Goal: Share content

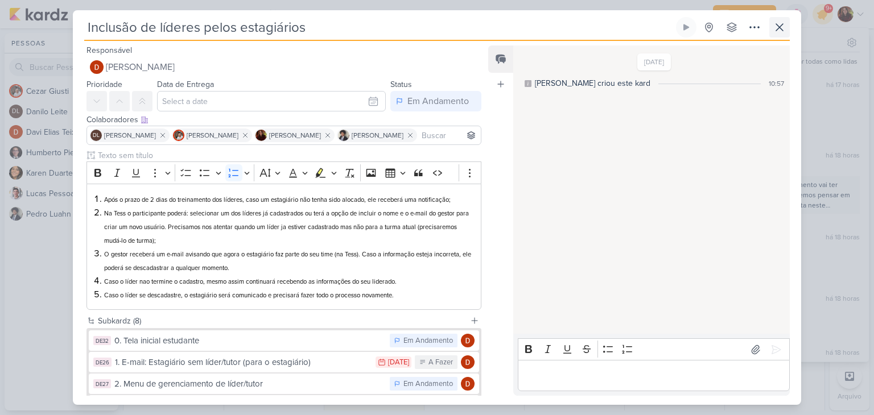
scroll to position [53, 0]
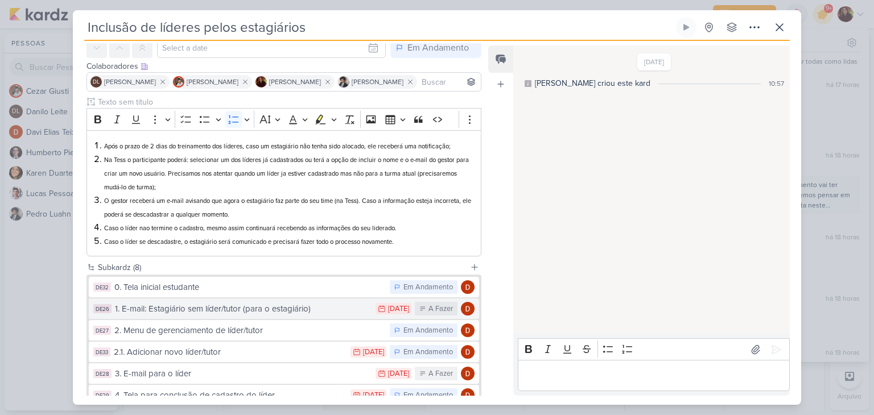
click at [216, 307] on div "1. E-mail: Estagiário sem líder/tutor (para o estagiário)" at bounding box center [242, 309] width 255 height 13
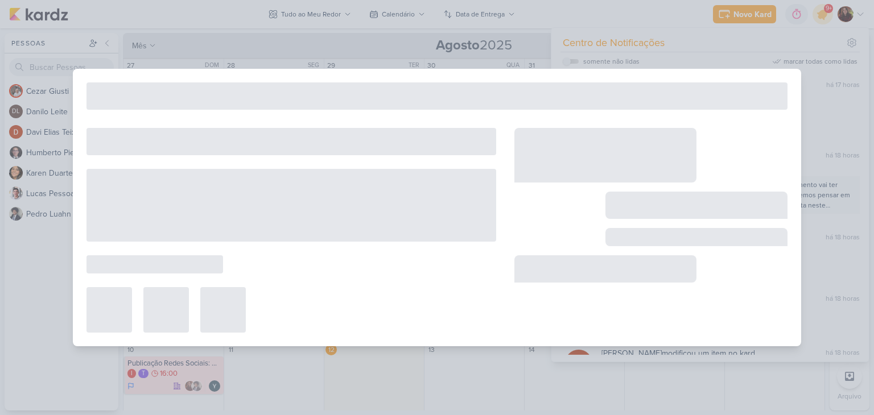
type input "1. E-mail: Estagiário sem líder/tutor (para o estagiário)"
type input "[DATE] 23:59"
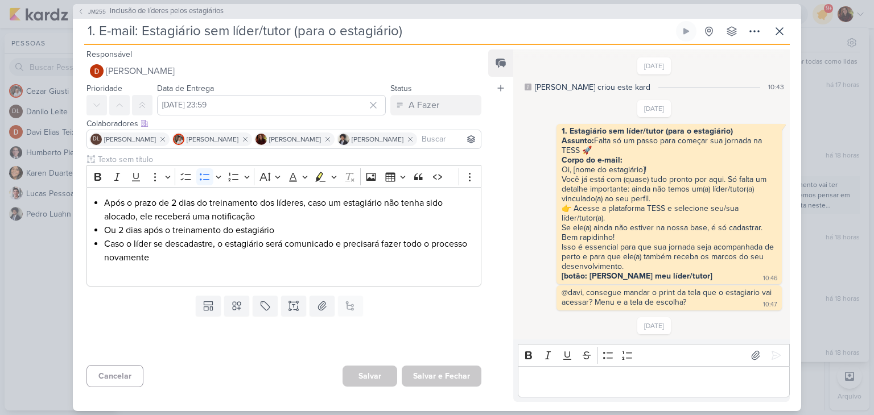
scroll to position [669, 0]
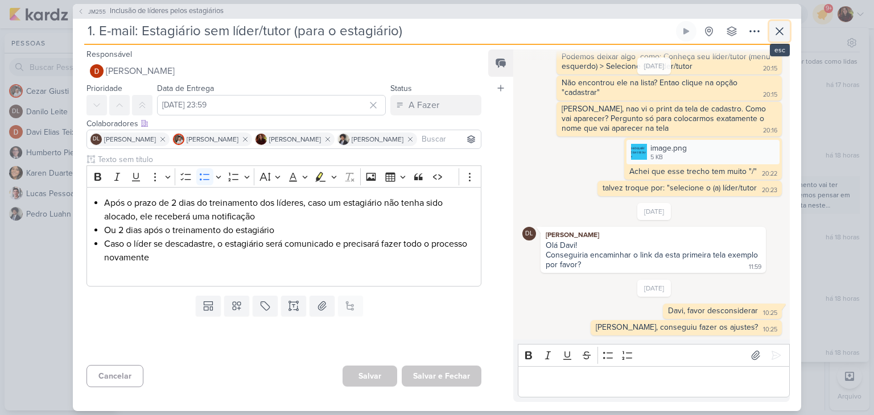
click at [779, 28] on icon at bounding box center [780, 31] width 14 height 14
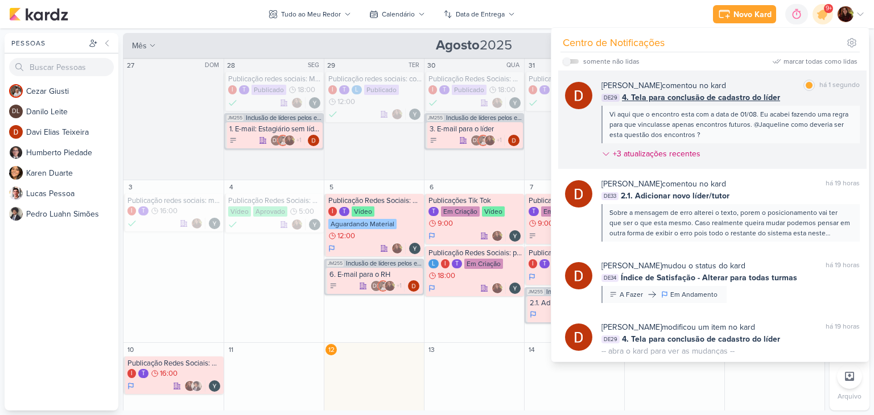
click at [762, 123] on div "Vi aqui que o encontro esta com a data de 01/08. Eu acabei fazendo uma regra pa…" at bounding box center [729, 124] width 241 height 31
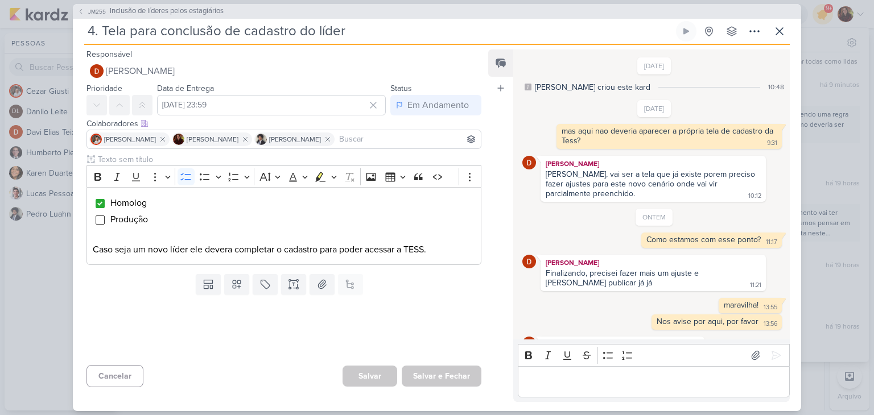
scroll to position [266, 0]
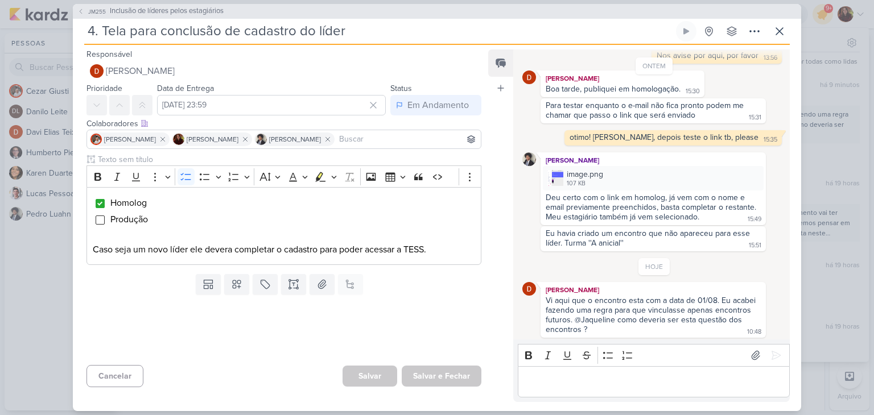
click at [579, 238] on div "Eu havia criado um encontro que não apareceu para esse líder. Turma ''A anicial…" at bounding box center [649, 238] width 207 height 19
click at [561, 176] on img at bounding box center [555, 178] width 16 height 16
click at [594, 299] on div "Vi aqui que o encontro esta com a data de 01/08. Eu acabei fazendo uma regra pa…" at bounding box center [652, 315] width 212 height 39
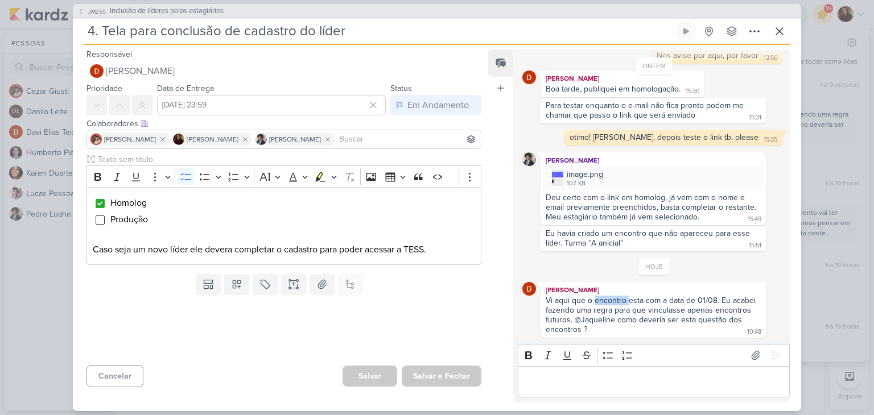
click at [594, 299] on div "Vi aqui que o encontro esta com a data de 01/08. Eu acabei fazendo uma regra pa…" at bounding box center [652, 315] width 212 height 39
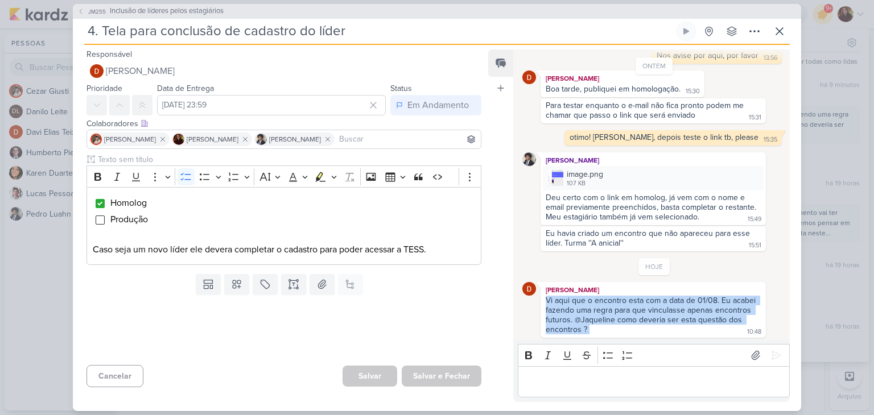
click at [594, 299] on div "Vi aqui que o encontro esta com a data de 01/08. Eu acabei fazendo uma regra pa…" at bounding box center [652, 315] width 212 height 39
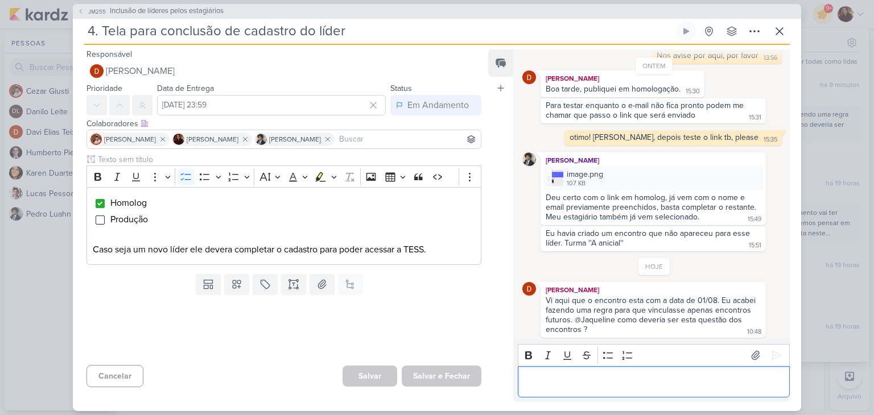
click at [650, 373] on div "Editor editing area: main" at bounding box center [654, 381] width 272 height 31
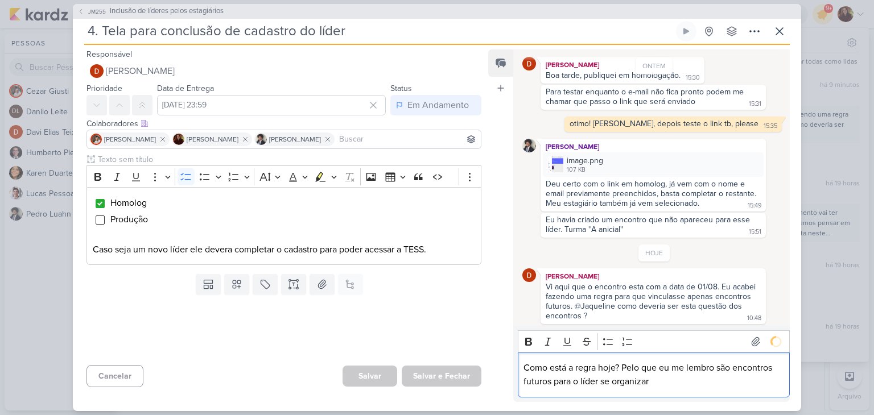
scroll to position [298, 0]
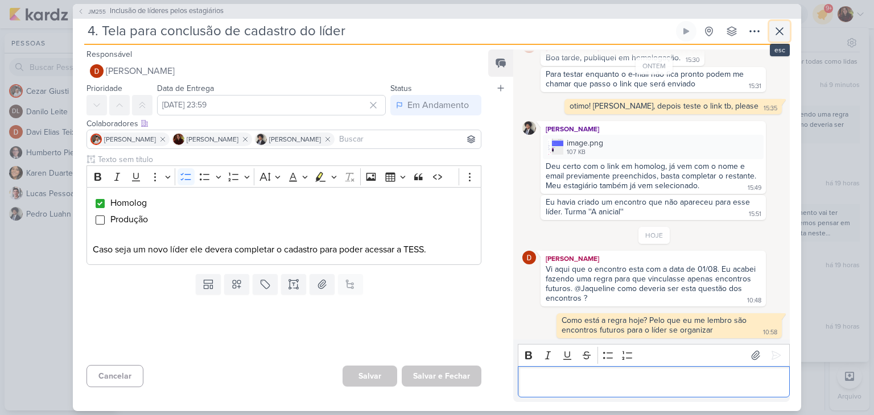
click at [781, 27] on icon at bounding box center [780, 31] width 14 height 14
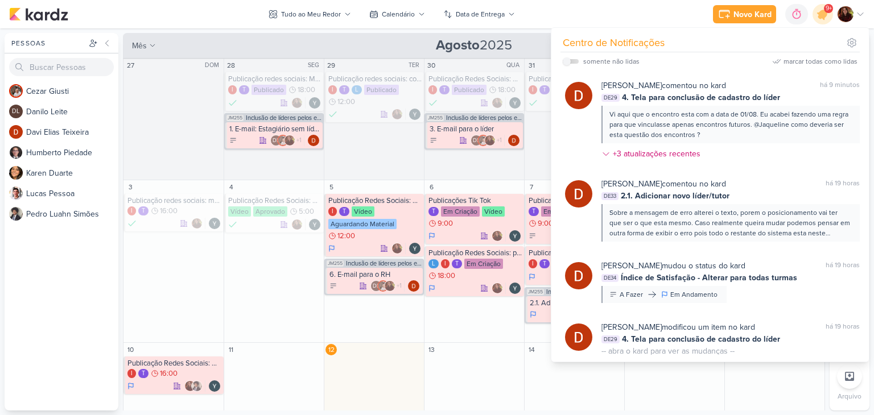
click at [694, 14] on div "Novo Kard Ctrl + k 0h0m Sessão desligada... Hoje 0h0m Semana 0h0m Mês 0h0m" at bounding box center [437, 14] width 856 height 28
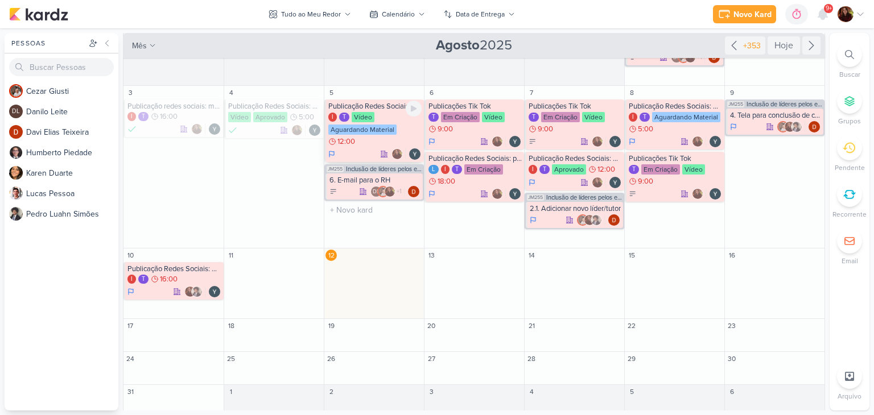
scroll to position [102, 0]
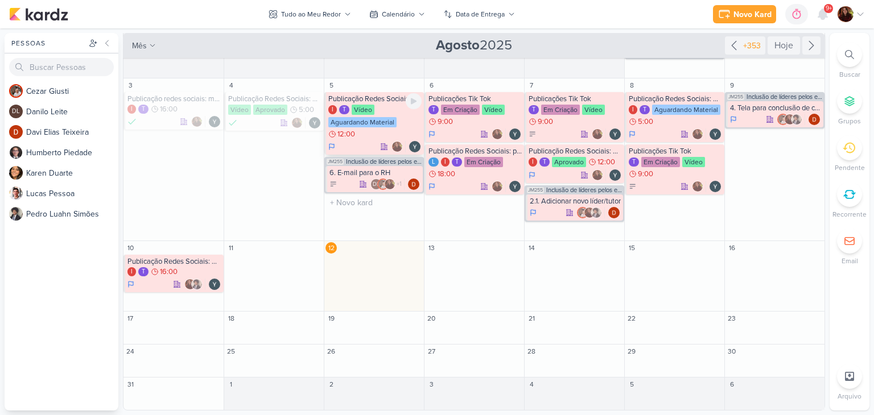
click at [399, 108] on div "I T Vídeo Aguardando Material 12:00" at bounding box center [374, 122] width 93 height 35
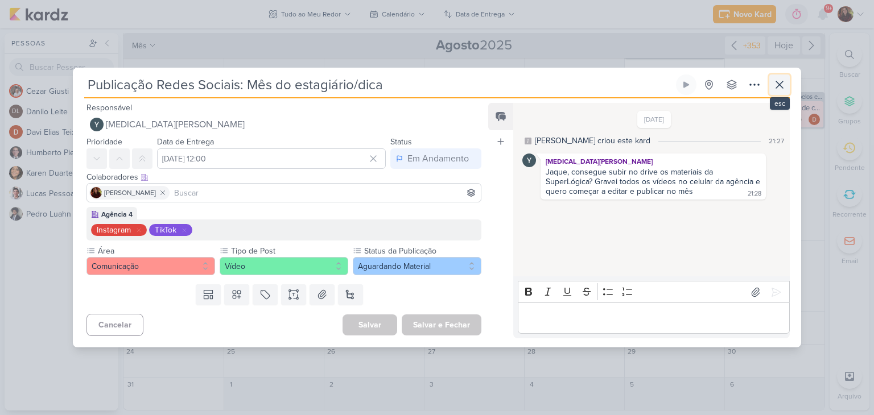
click at [782, 86] on icon at bounding box center [780, 85] width 14 height 14
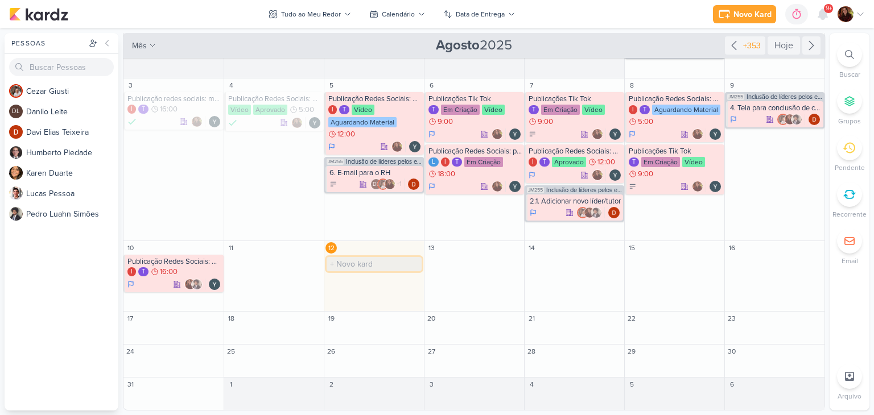
click at [380, 262] on input "text" at bounding box center [374, 264] width 95 height 14
click at [364, 259] on input "text" at bounding box center [374, 264] width 95 height 14
click at [352, 251] on div "12" at bounding box center [374, 248] width 100 height 14
click at [388, 288] on div "12 O título do kard deve ter menos que 100 caracteres" at bounding box center [374, 276] width 100 height 71
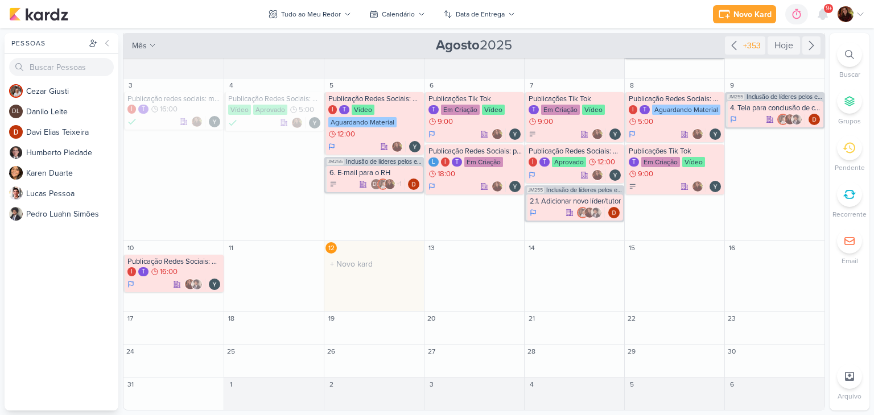
click at [389, 288] on div "12 O título do kard deve ter menos que 100 caracteres" at bounding box center [374, 276] width 100 height 71
click at [353, 265] on input "text" at bounding box center [374, 264] width 95 height 14
click at [352, 265] on input "text" at bounding box center [374, 264] width 95 height 14
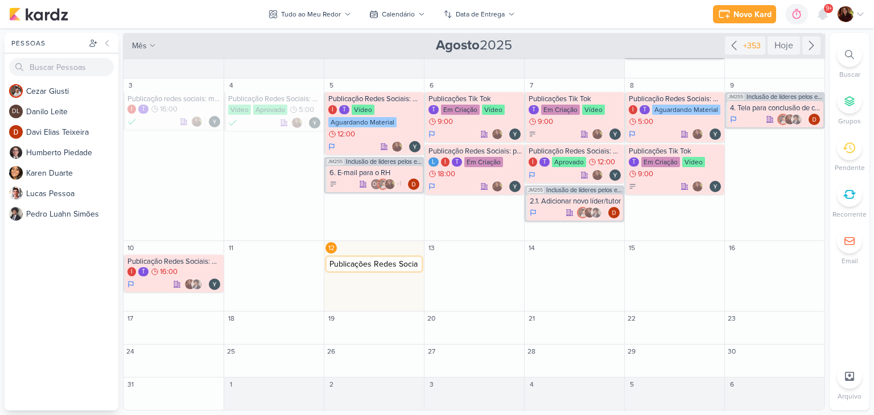
type input "Publicações Redes Sociais"
click at [370, 261] on input "text" at bounding box center [374, 264] width 95 height 14
click at [349, 265] on div "Publicações Redes Sociais" at bounding box center [374, 261] width 93 height 9
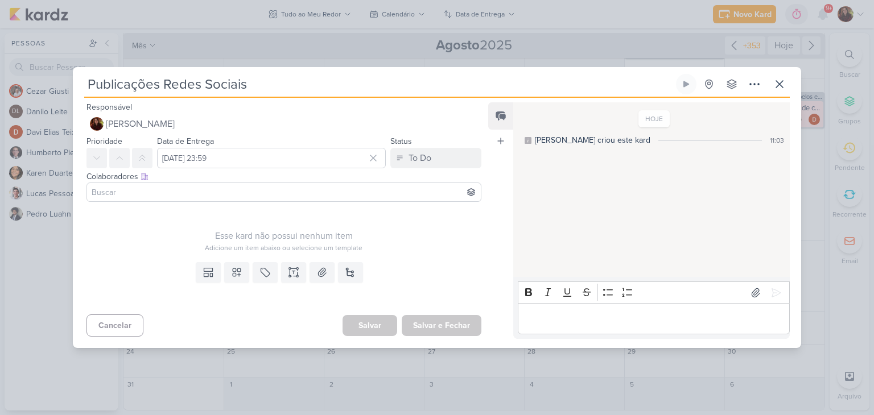
click at [153, 188] on input at bounding box center [283, 193] width 389 height 14
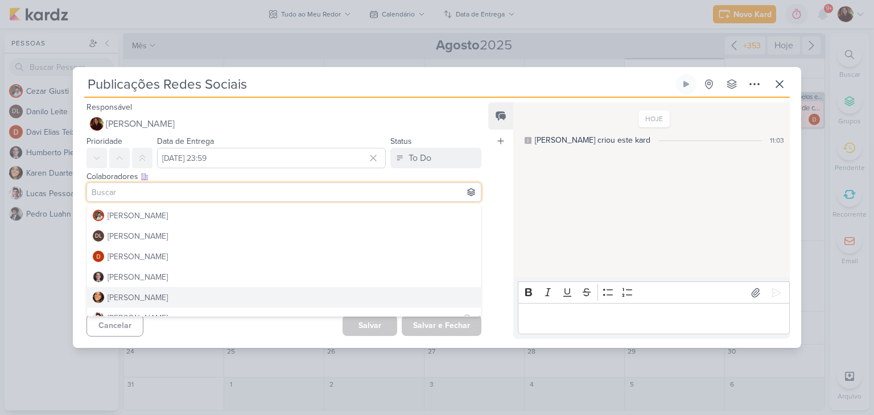
scroll to position [51, 0]
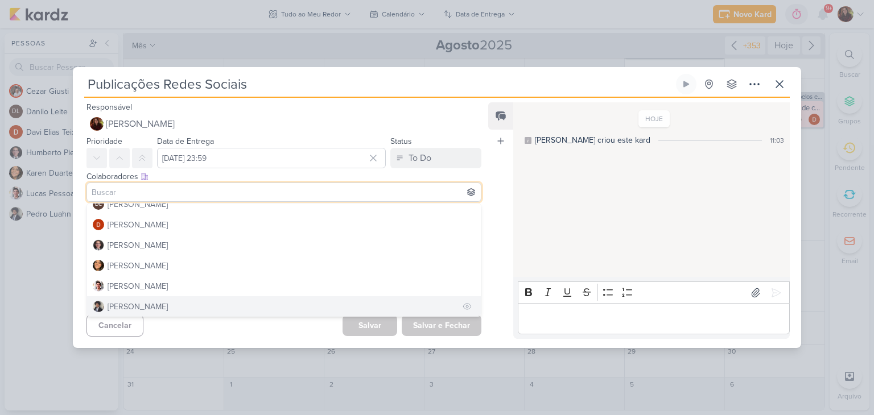
click at [193, 302] on button "[PERSON_NAME]" at bounding box center [284, 306] width 394 height 20
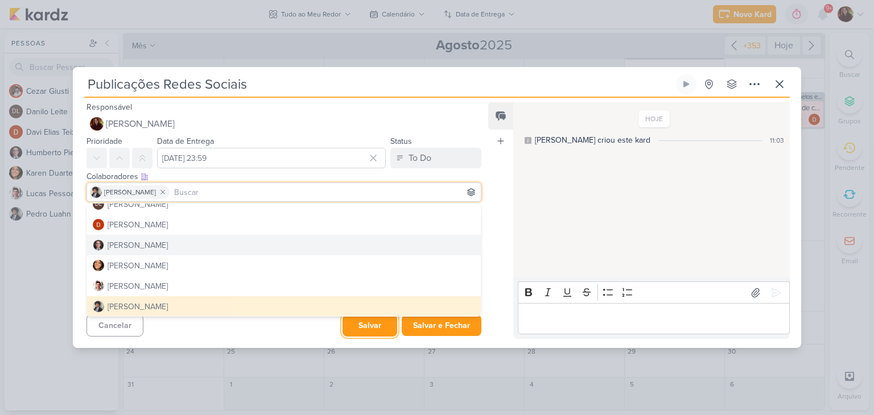
click at [362, 328] on button "Salvar" at bounding box center [370, 326] width 55 height 22
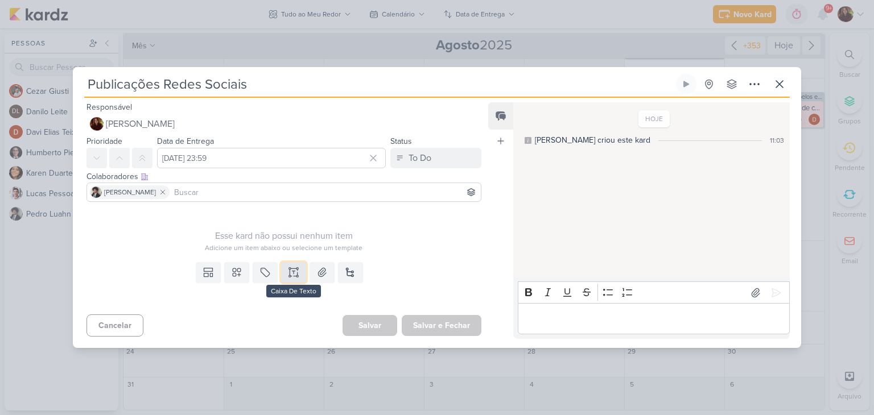
click at [283, 270] on button at bounding box center [293, 272] width 25 height 20
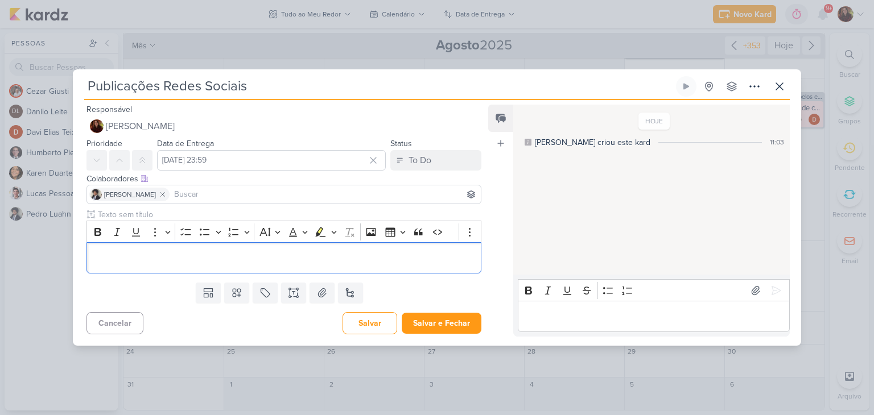
click at [594, 318] on p "Editor editing area: main" at bounding box center [654, 317] width 260 height 14
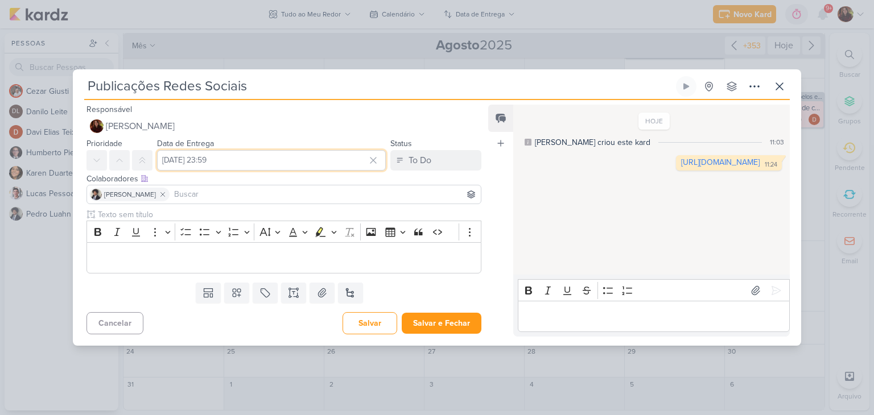
click at [311, 167] on input "[DATE] 23:59" at bounding box center [271, 160] width 229 height 20
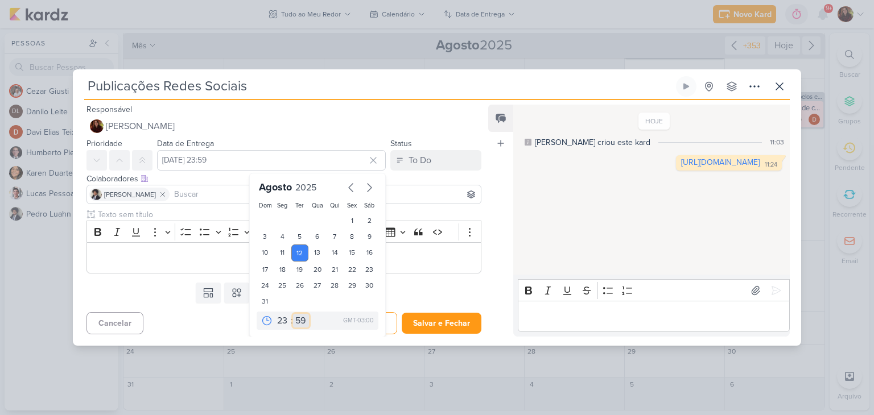
click at [295, 319] on select "00 05 10 15 20 25 30 35 40 45 50 55 59" at bounding box center [301, 321] width 16 height 14
click at [275, 319] on select "00 01 02 03 04 05 06 07 08 09 10 11 12 13 14 15 16 17 18 19 20 21 22 23" at bounding box center [283, 321] width 16 height 14
select select "12"
click at [275, 314] on select "00 01 02 03 04 05 06 07 08 09 10 11 12 13 14 15 16 17 18 19 20 21 22 23" at bounding box center [283, 321] width 16 height 14
type input "[DATE] 12:59"
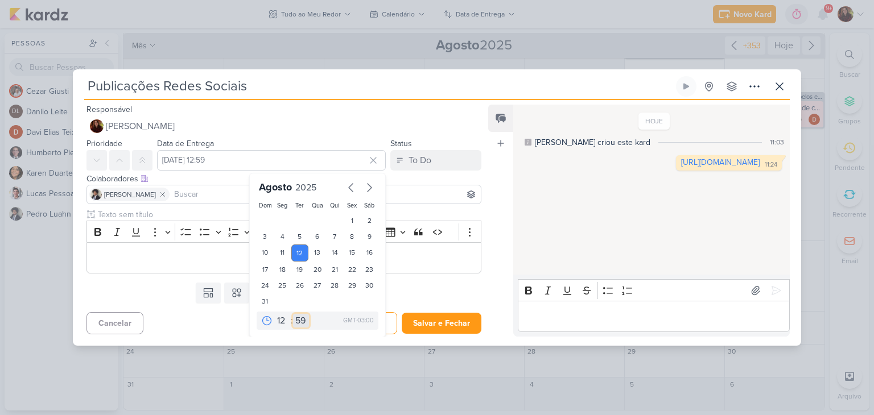
click at [298, 321] on select "00 05 10 15 20 25 30 35 40 45 50 55 59" at bounding box center [301, 321] width 16 height 14
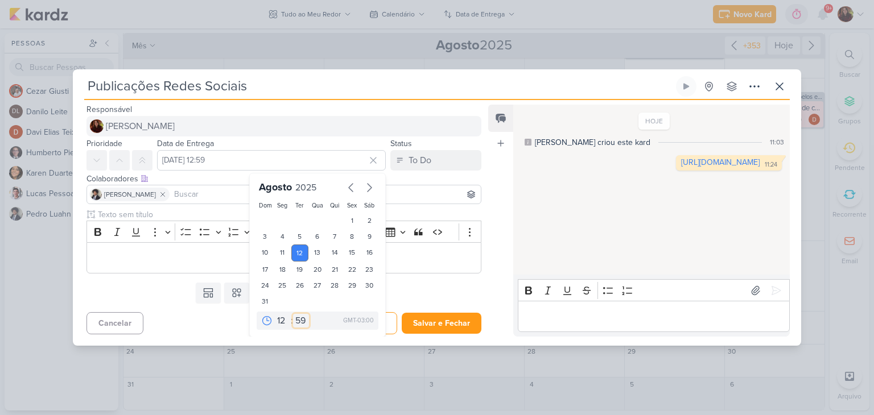
select select "0"
click at [293, 314] on select "00 05 10 15 20 25 30 35 40 45 50 55 59" at bounding box center [301, 321] width 16 height 14
type input "[DATE] 12:00"
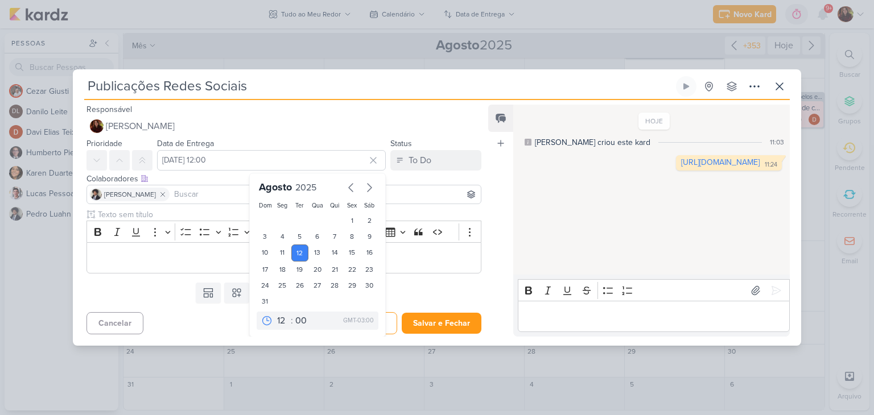
click at [500, 265] on div "Feed Atrelar email Solte o email para atrelar ao kard" at bounding box center [500, 221] width 25 height 232
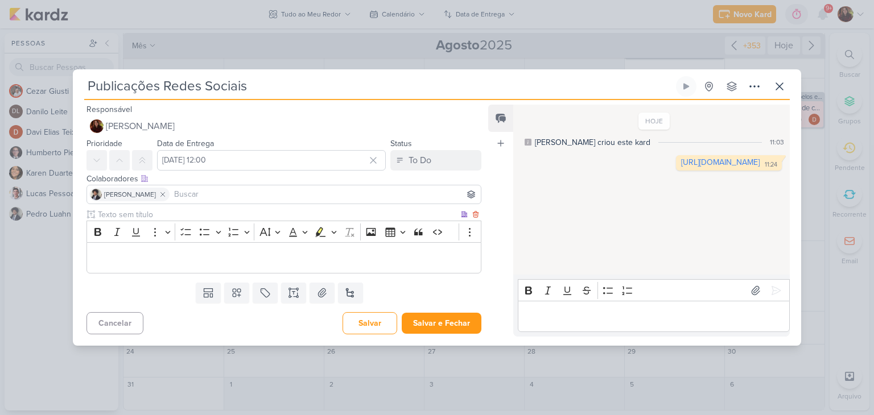
click at [179, 259] on p "Editor editing area: main" at bounding box center [284, 259] width 382 height 14
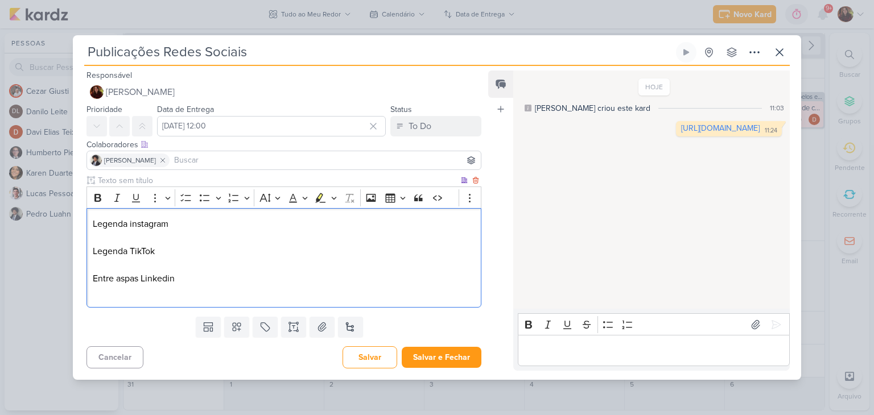
click at [101, 237] on p "Editor editing area: main" at bounding box center [284, 238] width 382 height 14
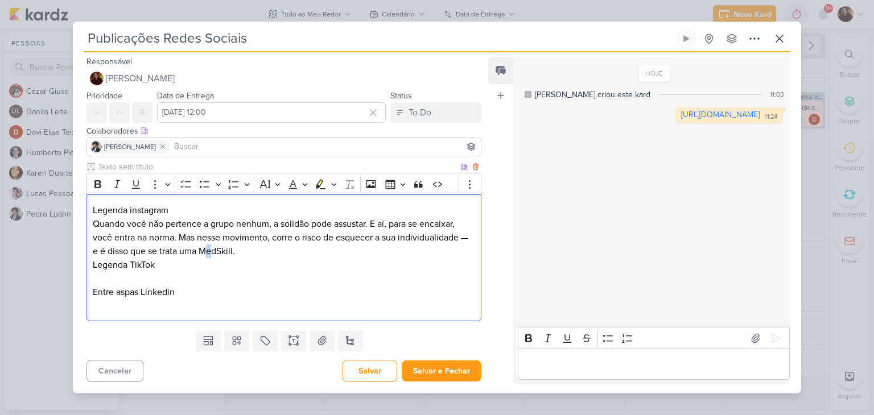
click at [218, 249] on p "Quando você não pertence a grupo nenhum, a solidão pode assustar. E aí, para se…" at bounding box center [284, 237] width 382 height 41
click at [312, 246] on p "Quando você não pertence a grupo nenhum, a solidão pode assustar. E aí, para se…" at bounding box center [284, 237] width 382 height 41
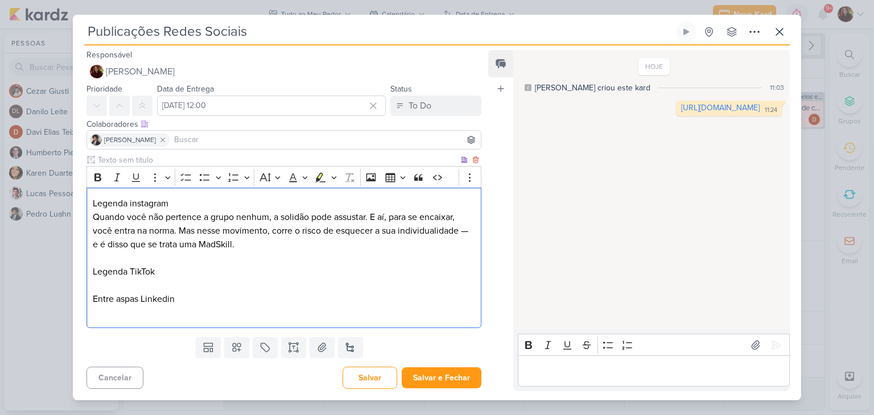
click at [95, 279] on p "Editor editing area: main" at bounding box center [284, 286] width 382 height 14
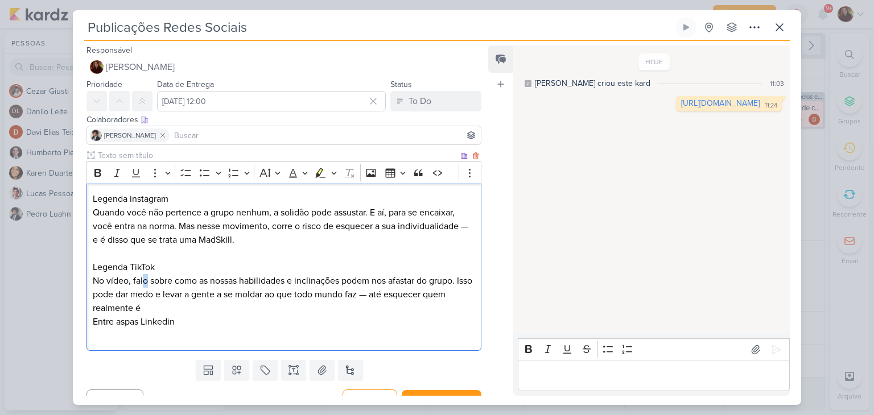
drag, startPoint x: 146, startPoint y: 281, endPoint x: 163, endPoint y: 246, distance: 38.2
click at [145, 274] on p "No vídeo, falo sobre como as nossas habilidades e inclinações podem nos afastar…" at bounding box center [284, 294] width 382 height 41
click at [228, 310] on p "No vídeo, falamos sobre como as nossas habilidades e inclinações podem nos afas…" at bounding box center [284, 294] width 382 height 41
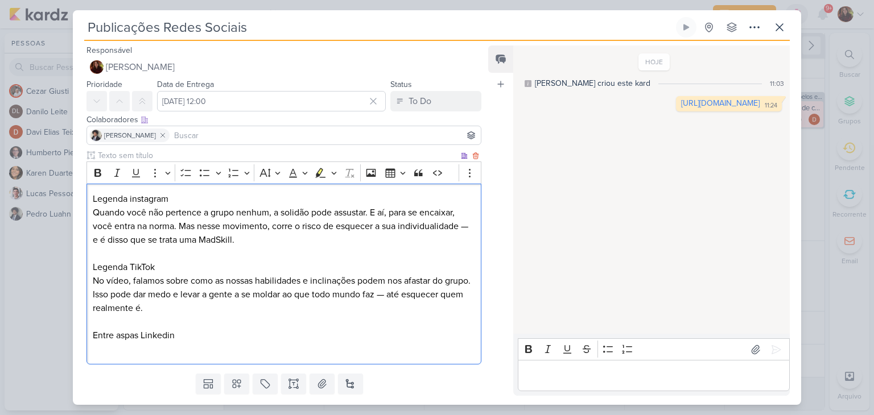
click at [93, 353] on p "Editor editing area: main" at bounding box center [284, 350] width 382 height 14
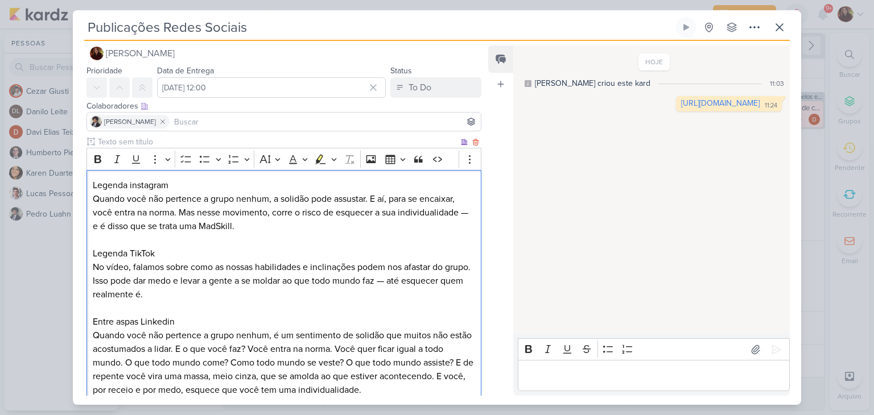
click at [93, 339] on p "Quando você não pertence a grupo nenhum, é um sentimento de solidão que muitos …" at bounding box center [284, 363] width 382 height 68
click at [97, 314] on p "Editor editing area: main" at bounding box center [284, 309] width 382 height 14
click at [170, 286] on p "No vídeo, falamos sobre como as nossas habilidades e inclinações podem nos afas…" at bounding box center [284, 281] width 382 height 41
click at [196, 246] on p "Editor editing area: main" at bounding box center [284, 240] width 382 height 14
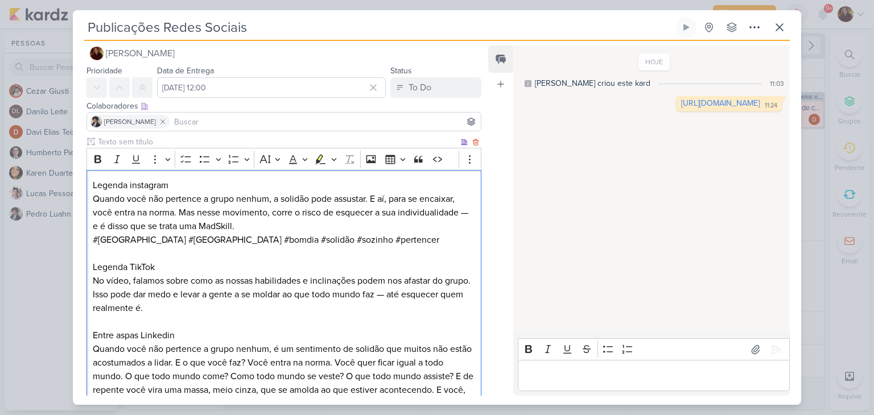
click at [100, 324] on p "Editor editing area: main" at bounding box center [284, 322] width 382 height 14
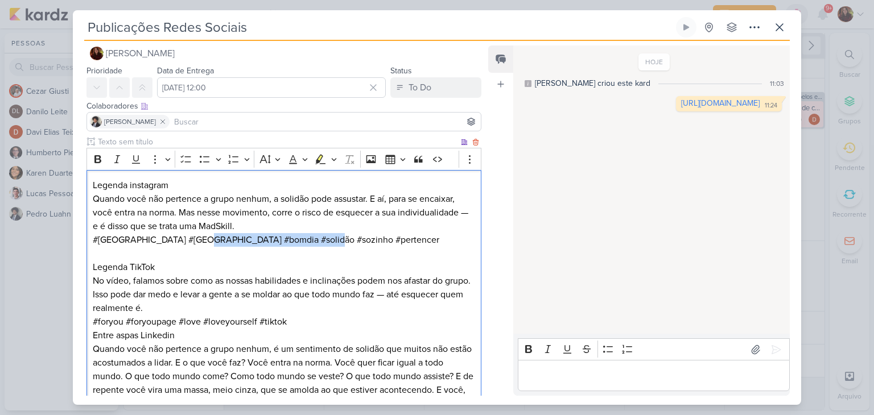
drag, startPoint x: 188, startPoint y: 241, endPoint x: 306, endPoint y: 244, distance: 118.4
click at [308, 244] on p "#[GEOGRAPHIC_DATA] #[GEOGRAPHIC_DATA] #bomdia #solidão #sozinho #pertencer" at bounding box center [284, 240] width 382 height 14
copy p "#solidão #sozinho #pertencer"
click at [89, 325] on div "Legenda instagram Quando você não pertence a grupo nenhum, a solidão pode assus…" at bounding box center [283, 295] width 395 height 250
drag, startPoint x: 319, startPoint y: 237, endPoint x: 188, endPoint y: 239, distance: 130.9
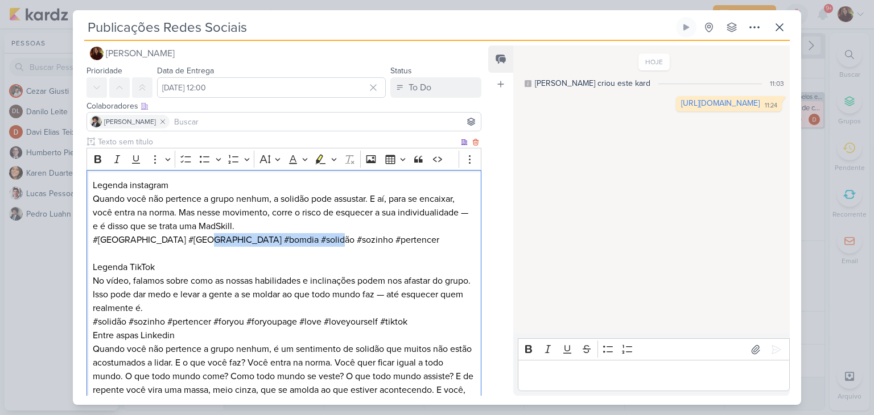
click at [188, 239] on p "#[GEOGRAPHIC_DATA] #[GEOGRAPHIC_DATA] #bomdia #solidão #sozinho #pertencer" at bounding box center [284, 240] width 382 height 14
click at [93, 240] on p "#[GEOGRAPHIC_DATA] #[GEOGRAPHIC_DATA] #bomdia" at bounding box center [284, 240] width 382 height 14
click at [428, 321] on p "#solidão #sozinho #pertencer #foryou #foryoupage #love #loveyourself #tiktok" at bounding box center [284, 322] width 382 height 14
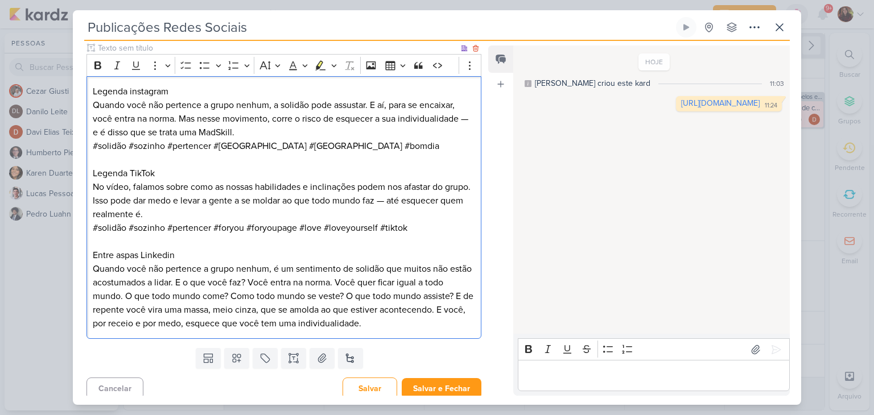
scroll to position [113, 0]
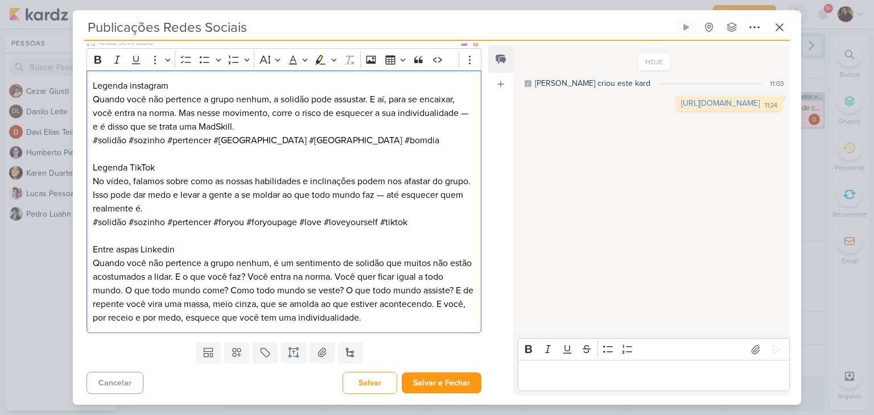
drag, startPoint x: 94, startPoint y: 263, endPoint x: 390, endPoint y: 319, distance: 301.8
click at [393, 321] on p "Quando você não pertence a grupo nenhum, é um sentimento de solidão que muitos …" at bounding box center [284, 291] width 382 height 68
copy p "Quando você não pertence a grupo nenhum, é um sentimento de solidão que muitos …"
click at [295, 306] on p "Quando você não pertence a grupo nenhum, é um sentimento de solidão que muitos …" at bounding box center [284, 291] width 382 height 68
drag, startPoint x: 605, startPoint y: 104, endPoint x: 473, endPoint y: 65, distance: 137.7
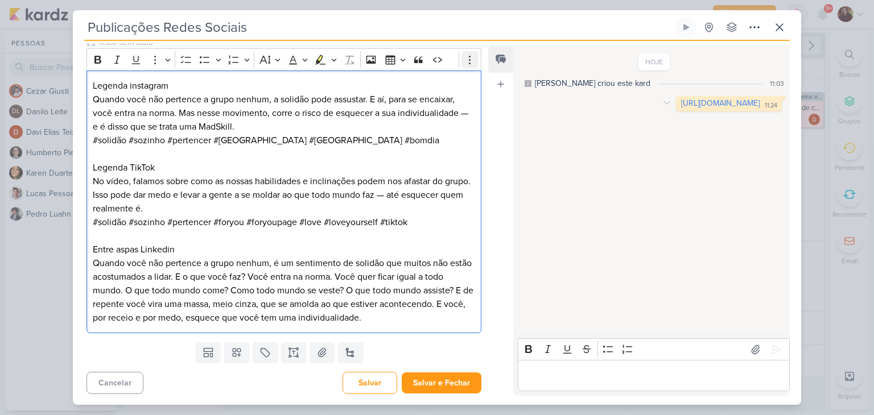
click at [681, 104] on link "[URL][DOMAIN_NAME]" at bounding box center [720, 103] width 79 height 10
drag, startPoint x: 93, startPoint y: 181, endPoint x: 432, endPoint y: 216, distance: 340.9
click at [432, 216] on div "Legenda instagram Quando você não pertence a grupo nenhum, a solidão pode assus…" at bounding box center [283, 202] width 395 height 263
copy div "No vídeo, falamos sobre como as nossas habilidades e inclinações podem nos afas…"
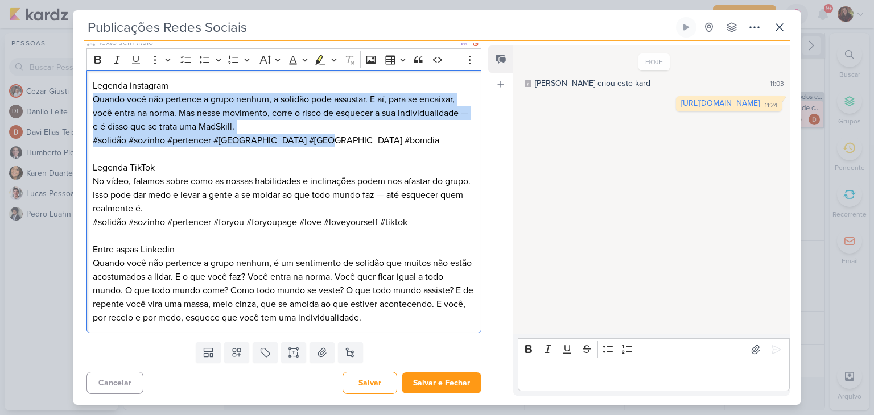
drag, startPoint x: 91, startPoint y: 101, endPoint x: 325, endPoint y: 143, distance: 238.2
click at [325, 143] on div "Legenda instagram Quando você não pertence a grupo nenhum, a solidão pode assus…" at bounding box center [283, 202] width 395 height 263
copy div "Quando você não pertence a grupo nenhum, a solidão pode assustar. E aí, para se…"
